Goal: Find contact information: Find contact information

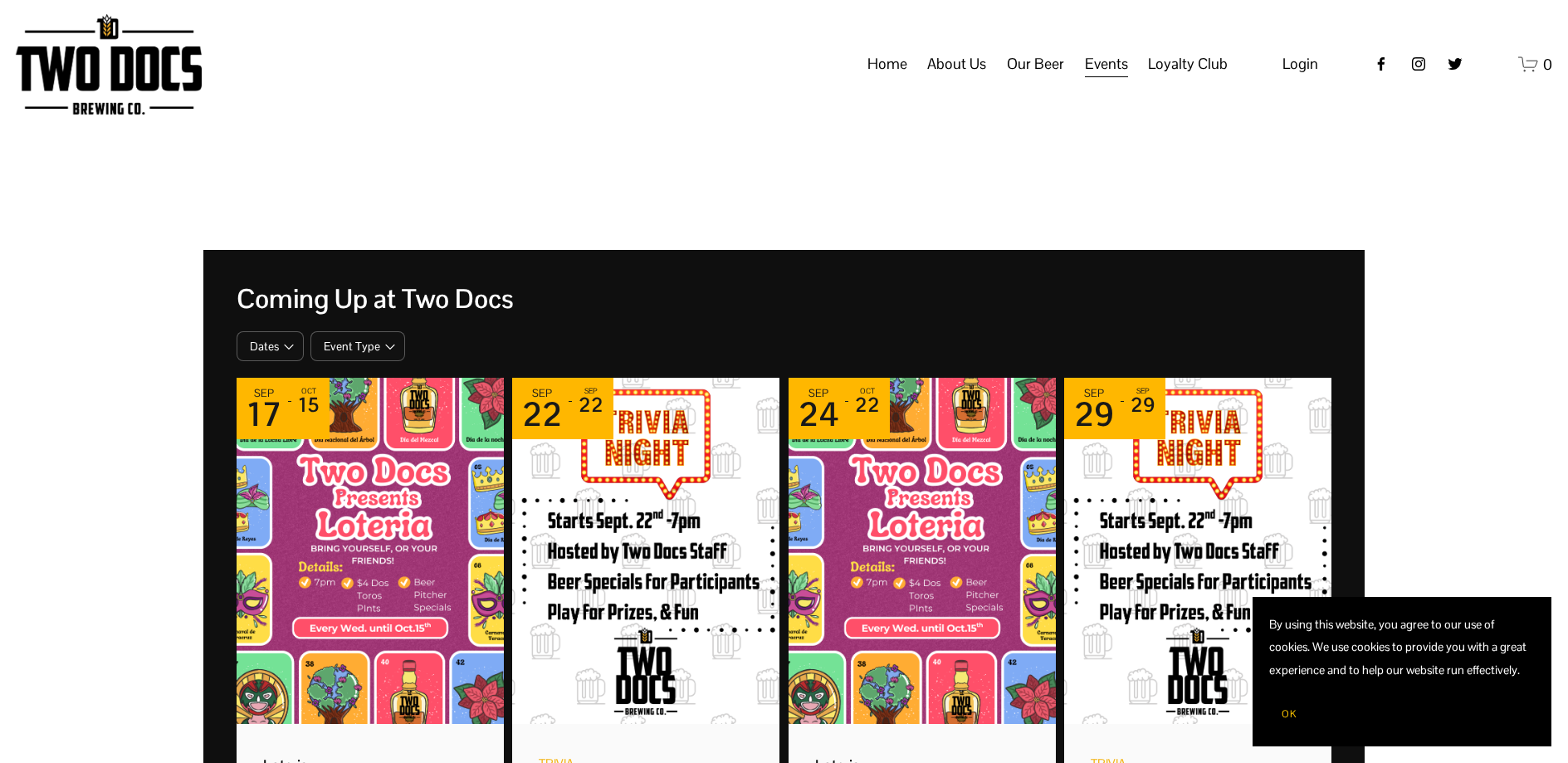
click at [0, 0] on span "Our Mission" at bounding box center [0, 0] width 0 height 0
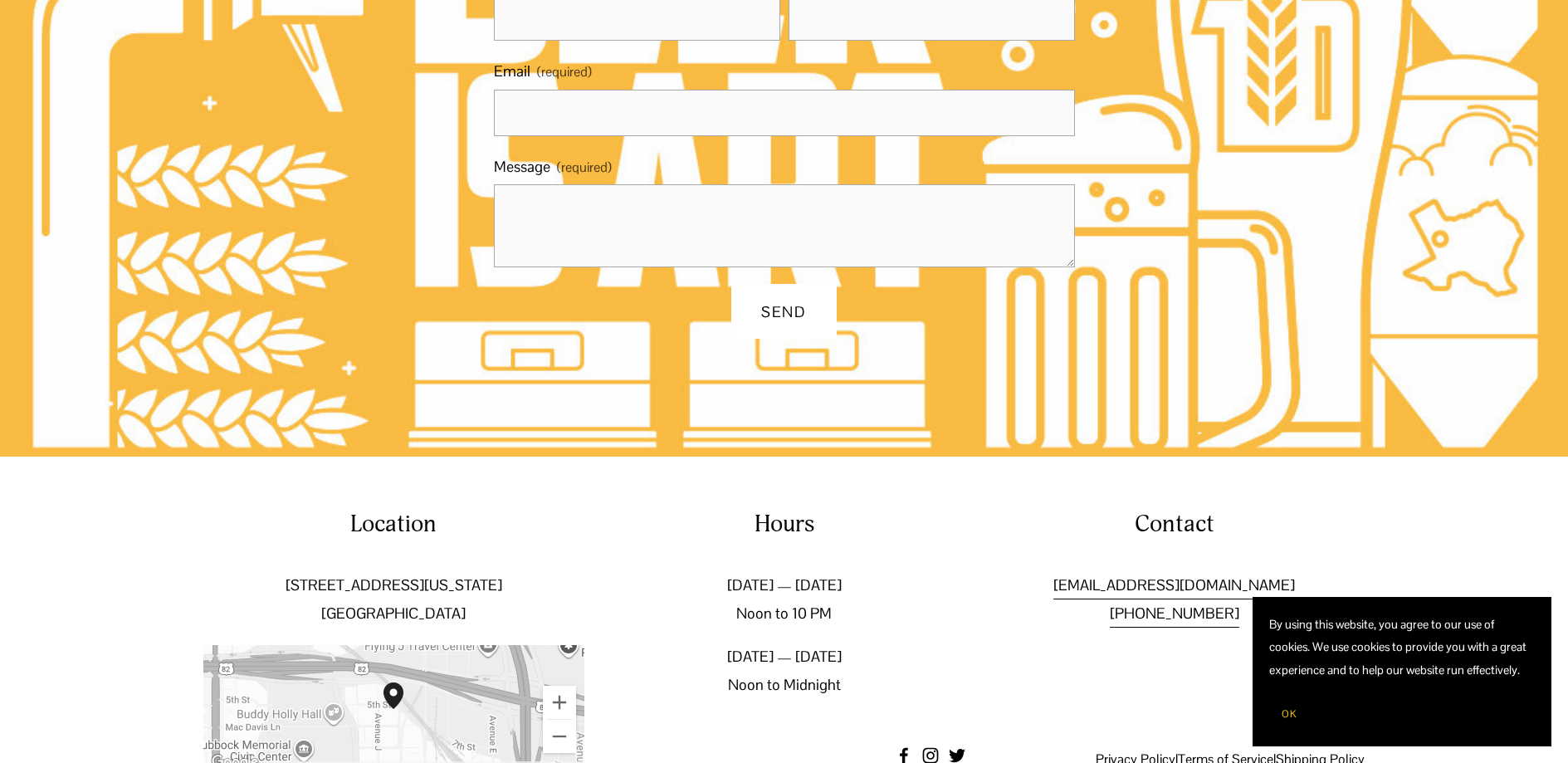
scroll to position [1283, 0]
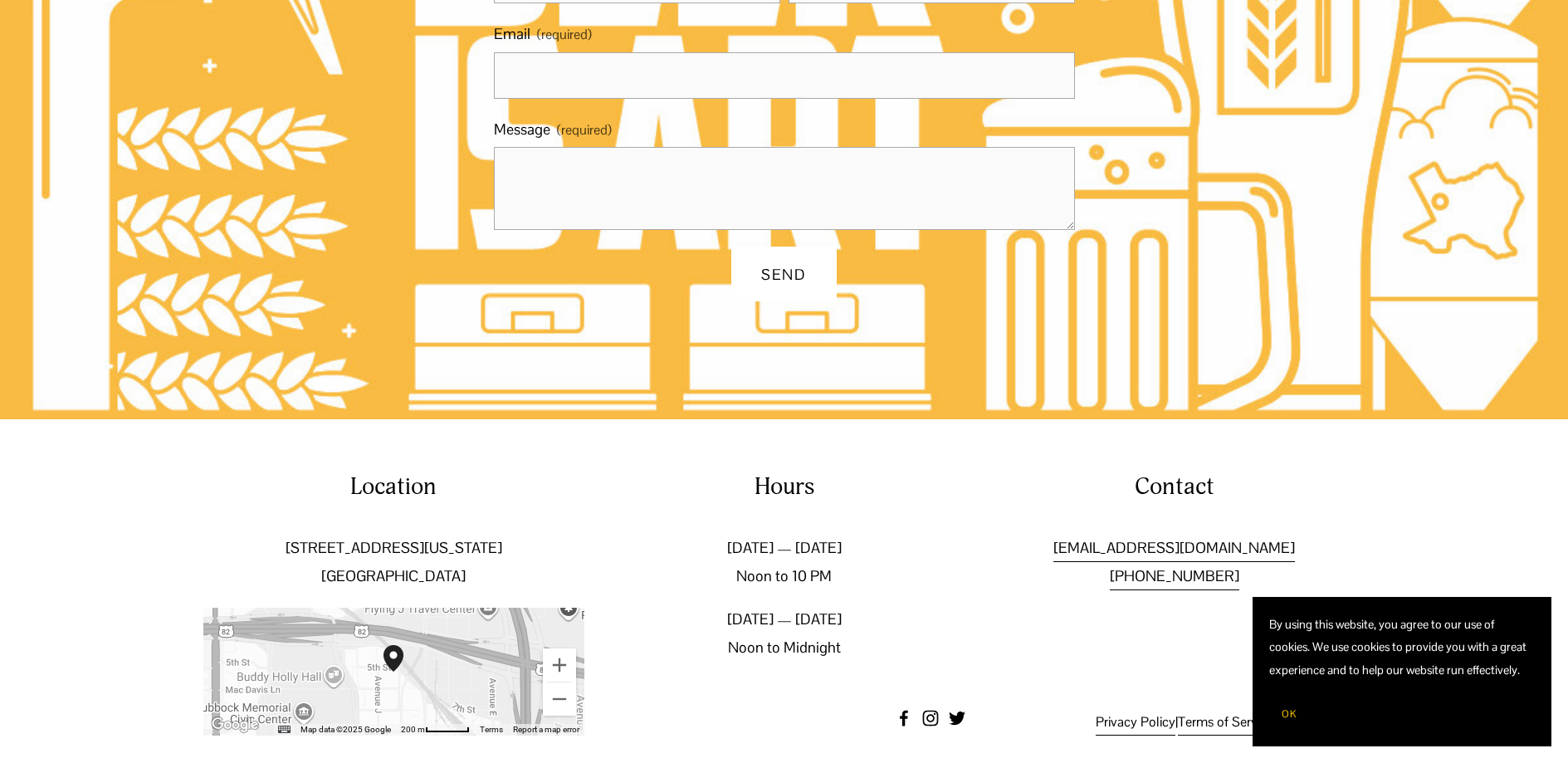
click at [1294, 711] on span "OK" at bounding box center [1289, 714] width 15 height 13
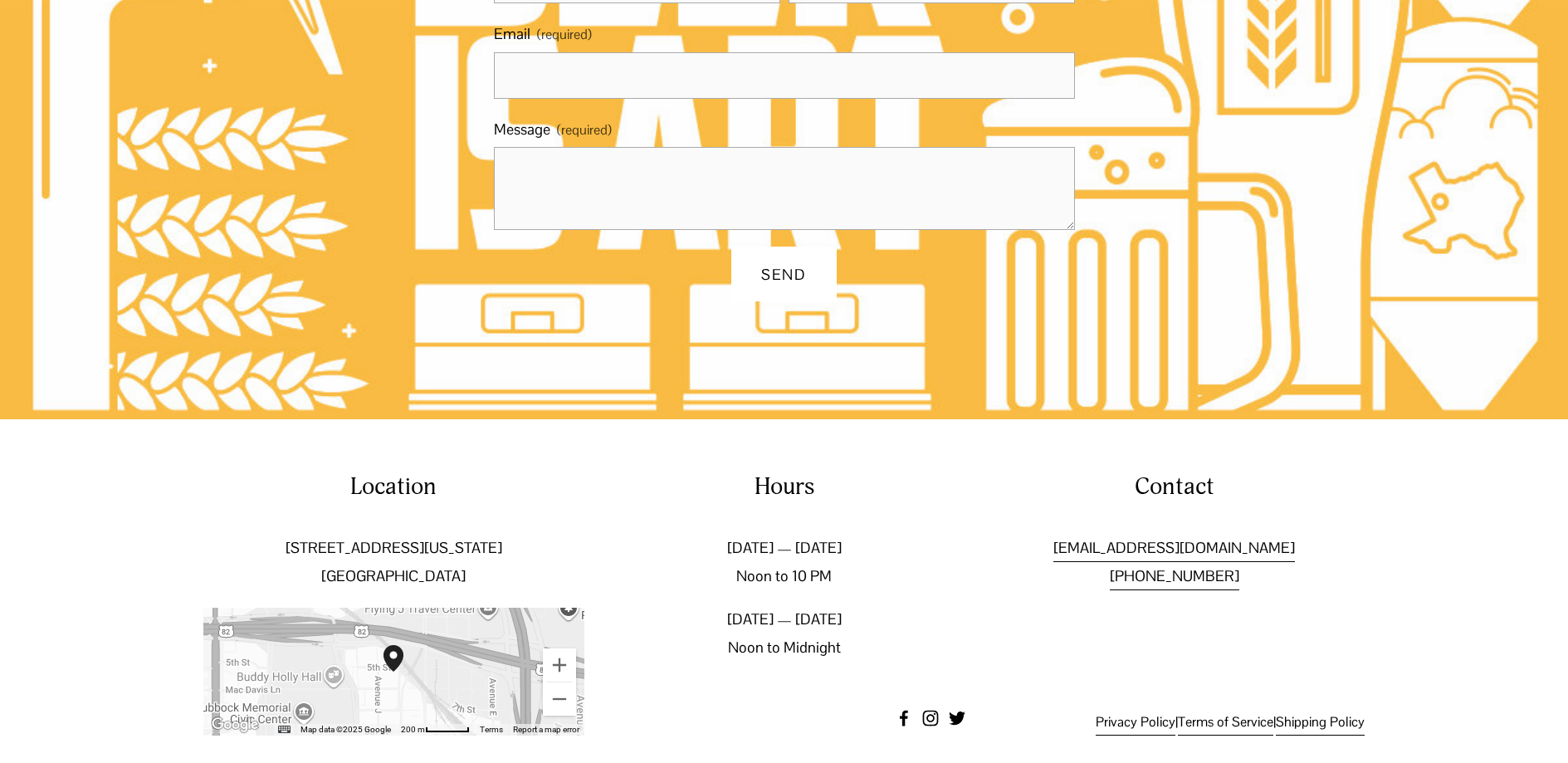
click at [1225, 534] on link "[EMAIL_ADDRESS][DOMAIN_NAME]" at bounding box center [1173, 548] width 242 height 29
